Goal: Find specific page/section: Find specific page/section

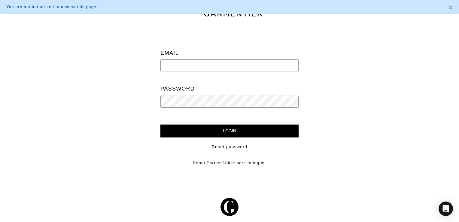
type input "[EMAIL_ADDRESS][DOMAIN_NAME]"
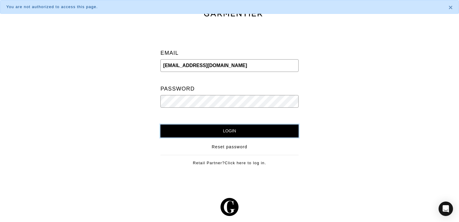
click at [206, 128] on input "Login" at bounding box center [230, 130] width 138 height 13
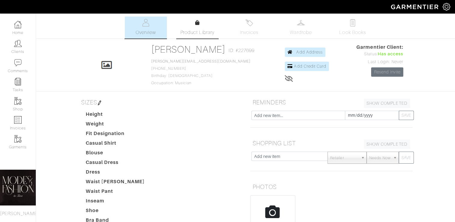
click at [201, 23] on link "Product Library" at bounding box center [198, 27] width 42 height 17
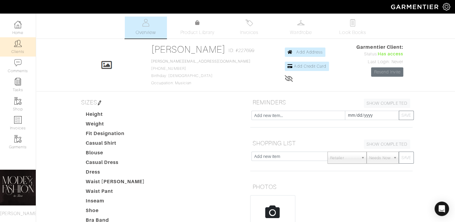
click at [15, 49] on link "Clients" at bounding box center [18, 46] width 36 height 19
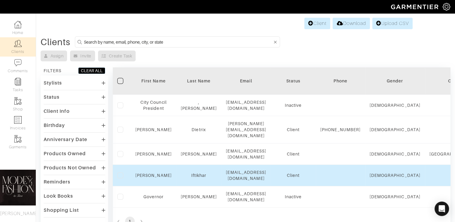
click at [157, 179] on td "[PERSON_NAME]" at bounding box center [153, 175] width 45 height 21
click at [150, 173] on link "[PERSON_NAME]" at bounding box center [153, 175] width 36 height 5
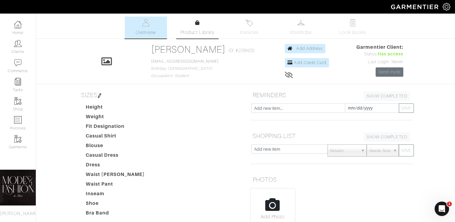
click at [205, 30] on span "Product Library" at bounding box center [197, 32] width 34 height 7
